Goal: Task Accomplishment & Management: Manage account settings

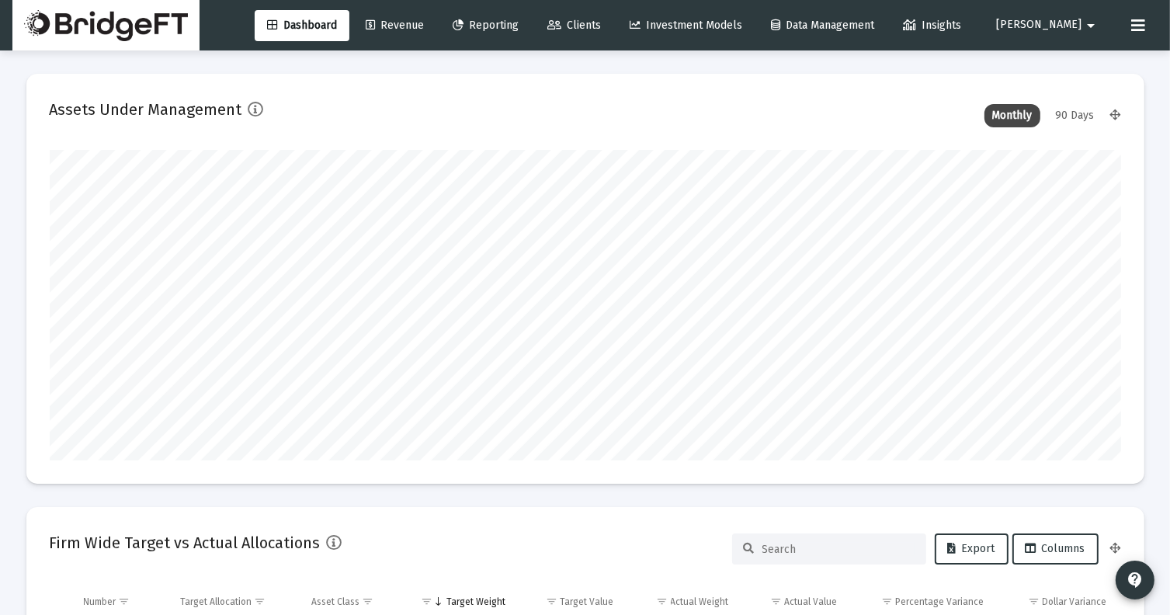
scroll to position [311, 577]
click at [519, 22] on span "Reporting" at bounding box center [486, 25] width 66 height 13
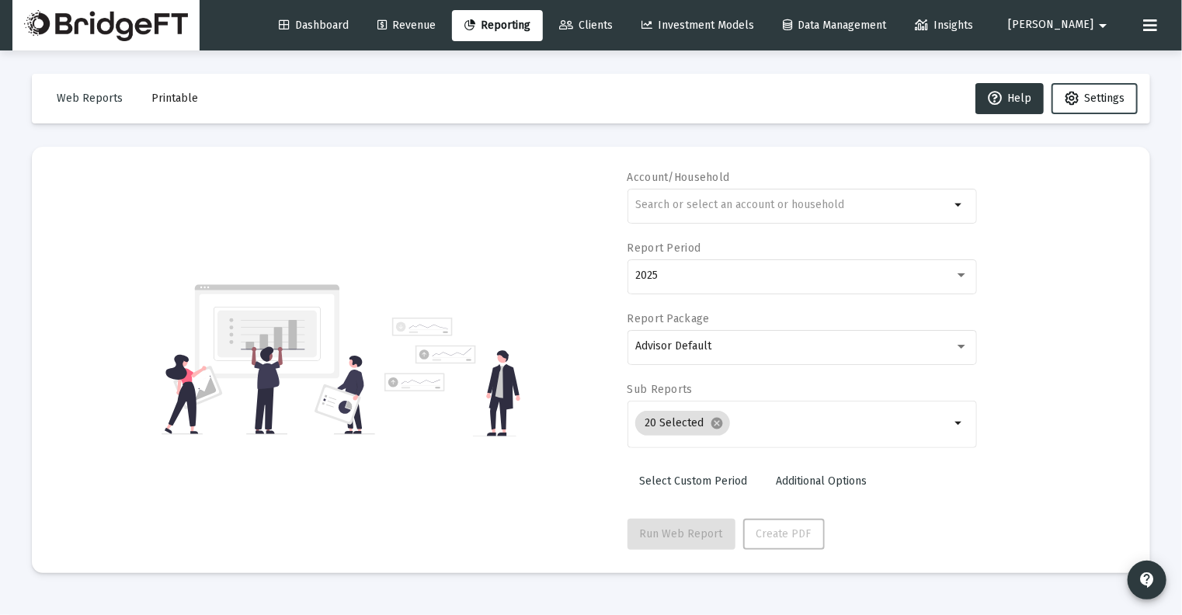
click at [1085, 100] on span "Settings" at bounding box center [1104, 98] width 40 height 13
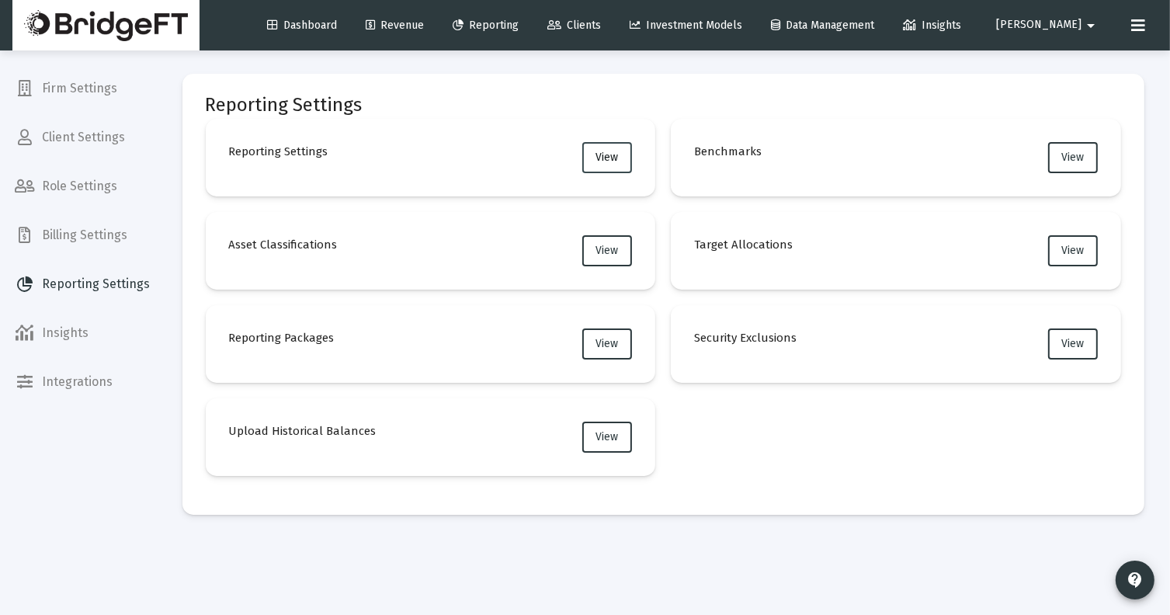
click at [595, 167] on button "View" at bounding box center [607, 157] width 50 height 31
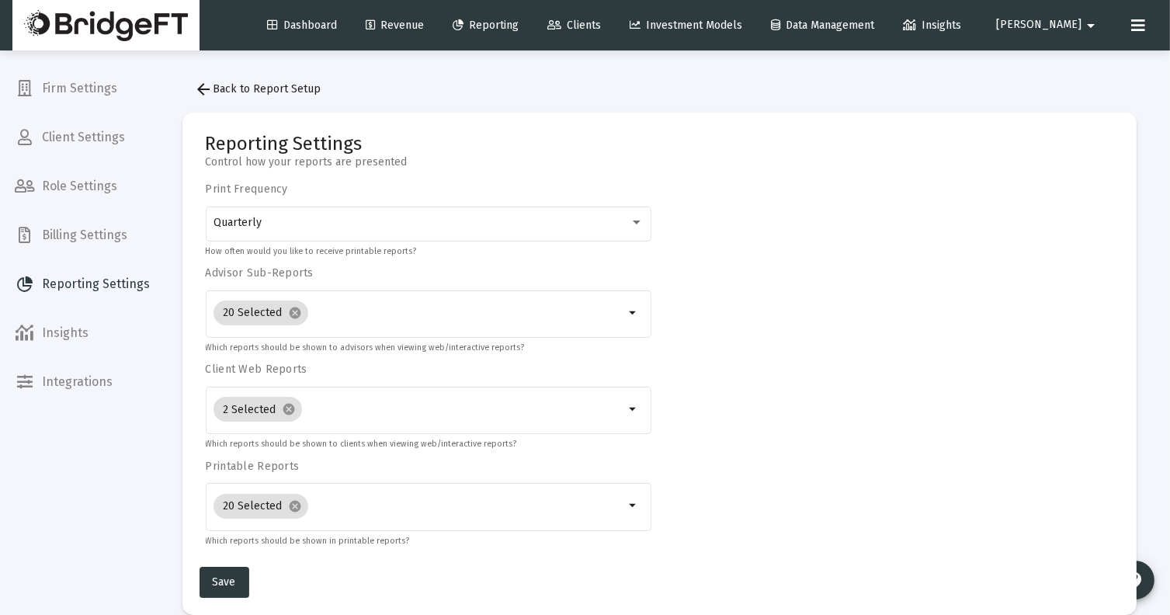
scroll to position [23, 0]
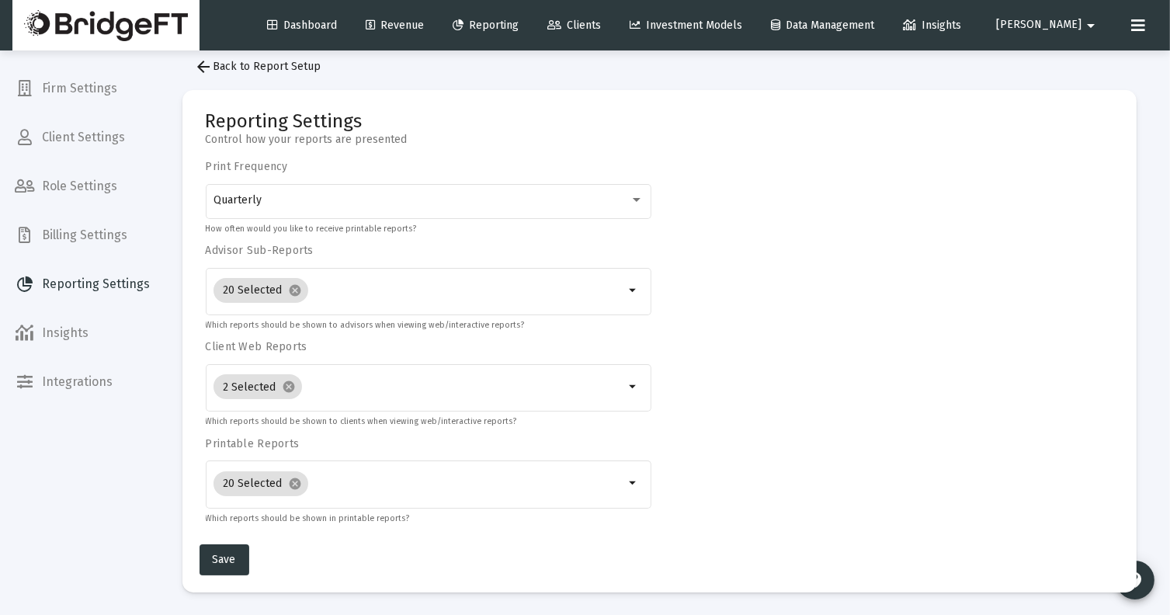
click at [1143, 460] on div "Reporting Settings Control how your reports are presented Print Frequency Quart…" at bounding box center [663, 341] width 962 height 502
click at [1141, 31] on icon at bounding box center [1138, 25] width 14 height 19
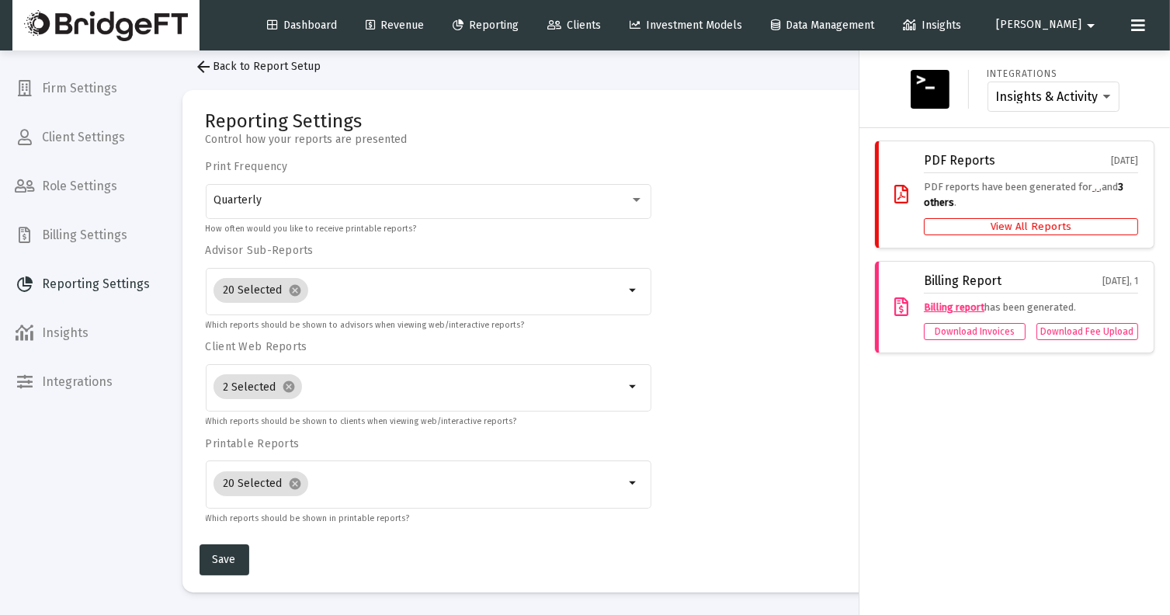
click at [1141, 32] on icon at bounding box center [1138, 25] width 14 height 19
